Goal: Information Seeking & Learning: Learn about a topic

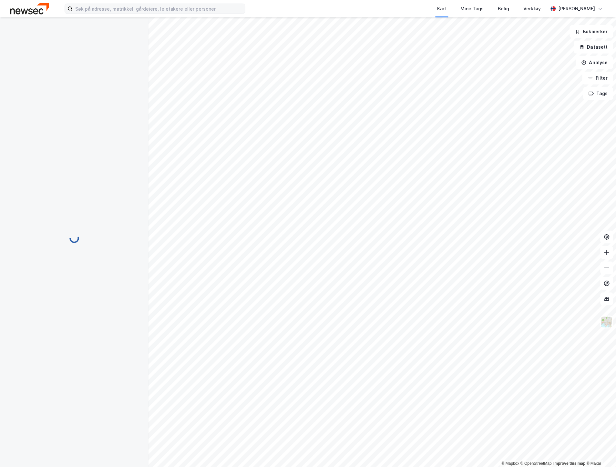
click at [110, 12] on div "Kart Mine Tags Bolig Verktøy [PERSON_NAME]" at bounding box center [308, 8] width 616 height 17
click at [110, 6] on input at bounding box center [159, 9] width 172 height 10
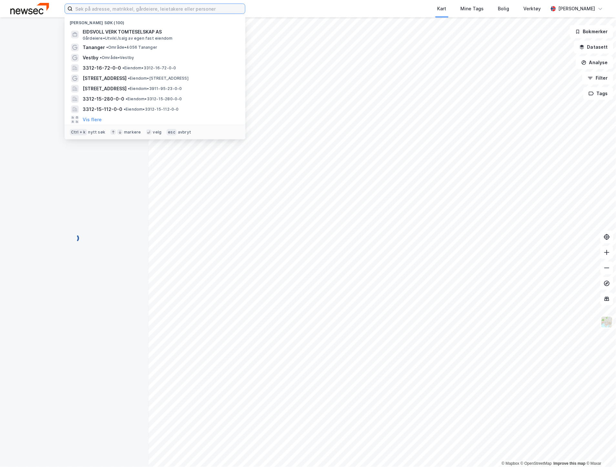
click at [110, 6] on input at bounding box center [159, 9] width 172 height 10
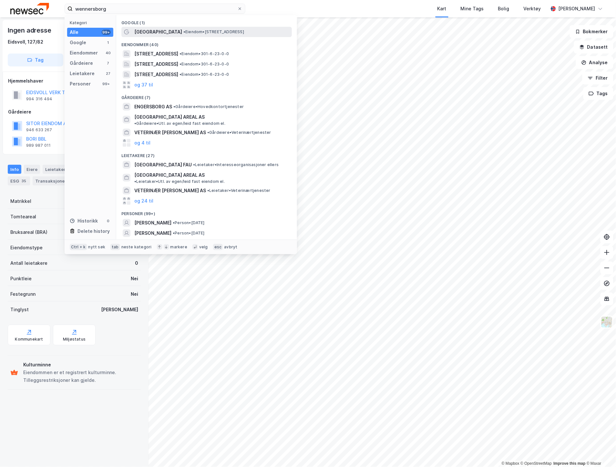
click at [188, 31] on span "• Eiendom • [STREET_ADDRESS]" at bounding box center [213, 31] width 61 height 5
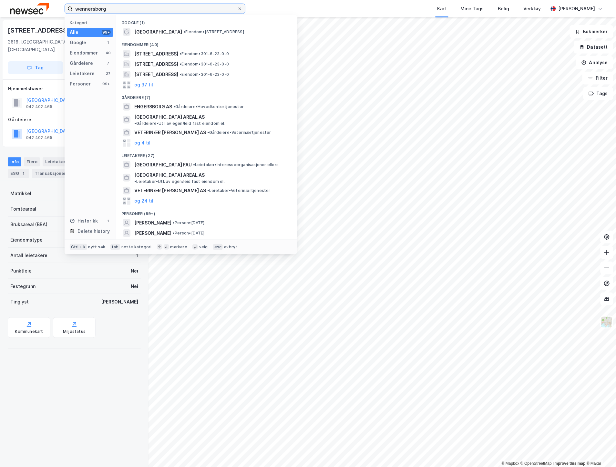
drag, startPoint x: 150, startPoint y: 11, endPoint x: -1, endPoint y: -4, distance: 151.7
click at [0, 0] on html "wennersborg Kategori Alle 99+ Google 1 Eiendommer 40 Gårdeiere 7 Leietakere 27 …" at bounding box center [308, 233] width 616 height 467
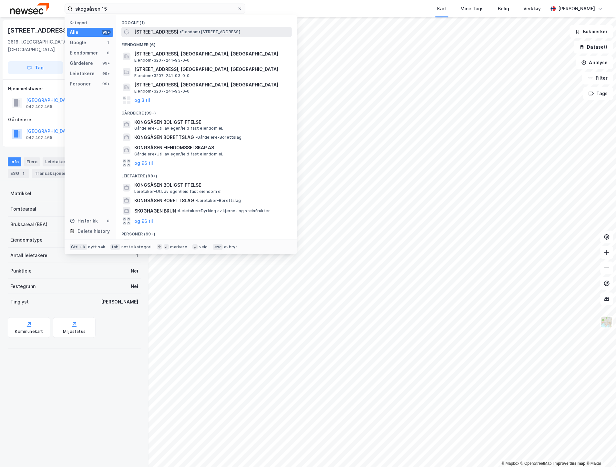
click at [180, 29] on span "• Eiendom • [STREET_ADDRESS]" at bounding box center [209, 31] width 61 height 5
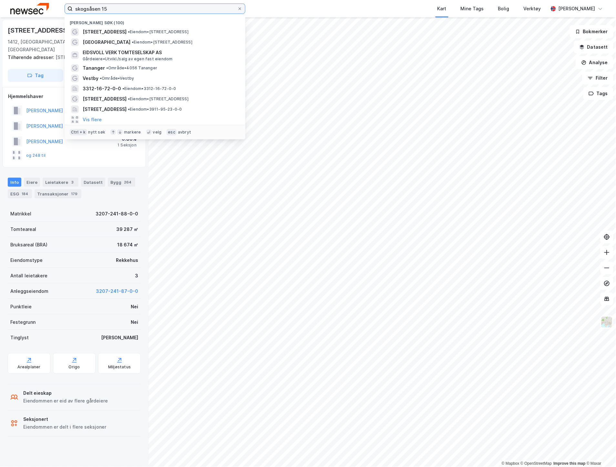
click at [159, 4] on input "skogsåsen 15" at bounding box center [155, 9] width 165 height 10
drag, startPoint x: 140, startPoint y: 8, endPoint x: -1, endPoint y: 4, distance: 140.5
click at [0, 4] on html "skogsåsen 15 Nylige søk (100) [GEOGRAPHIC_DATA] 15 • Eiendom • [STREET_ADDRESS]…" at bounding box center [308, 233] width 616 height 467
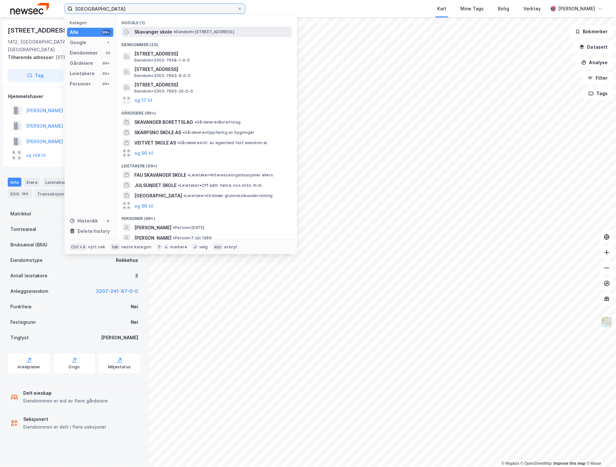
type input "[GEOGRAPHIC_DATA]"
click at [152, 32] on span "Skavanger skole" at bounding box center [153, 32] width 38 height 8
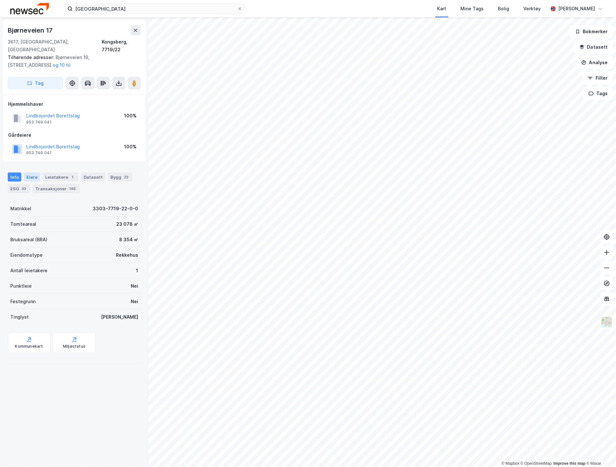
click at [28, 173] on div "Eiere" at bounding box center [32, 177] width 16 height 9
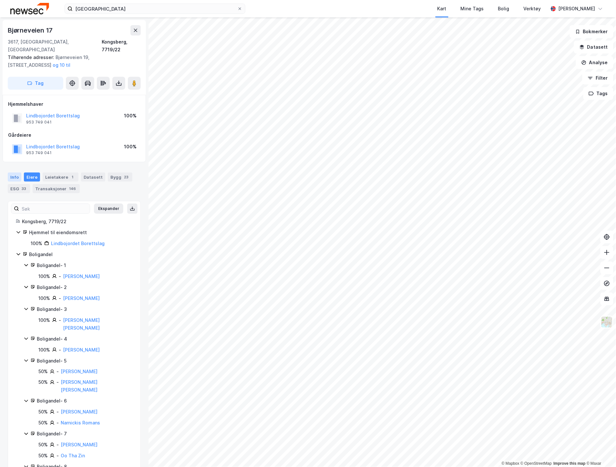
click at [15, 173] on div "Info" at bounding box center [15, 177] width 14 height 9
